Goal: Check status: Check status

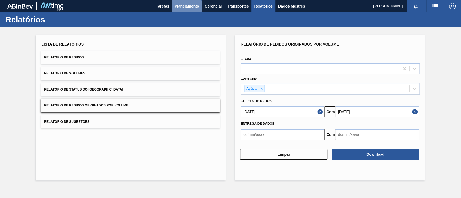
click at [183, 6] on font "Planejamento" at bounding box center [186, 6] width 25 height 4
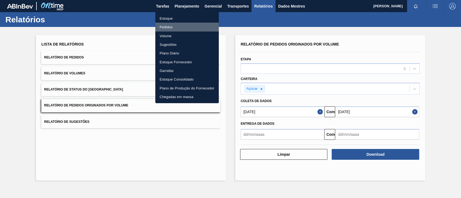
click at [171, 27] on font "Pedidos" at bounding box center [166, 27] width 13 height 4
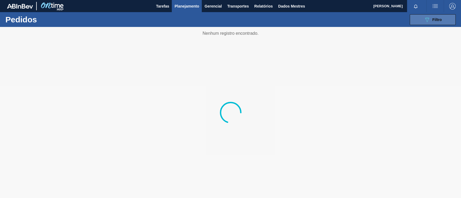
click at [434, 19] on span "Filtro" at bounding box center [436, 20] width 9 height 4
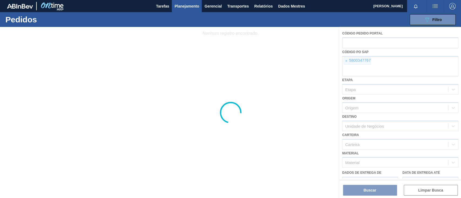
click at [346, 60] on div at bounding box center [230, 112] width 461 height 171
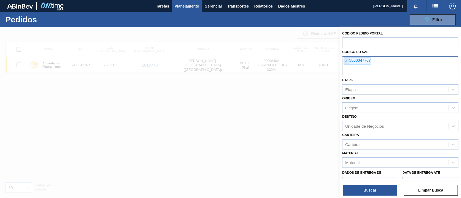
click at [345, 60] on font "×" at bounding box center [346, 61] width 2 height 4
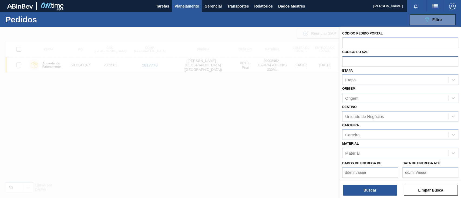
paste input "5800346599"
type input "5800346599"
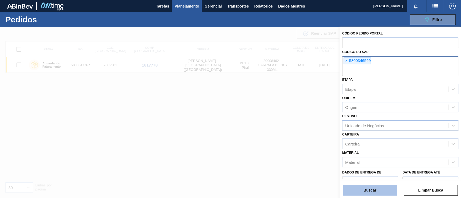
click at [383, 187] on button "Buscar" at bounding box center [370, 190] width 54 height 11
